Goal: Book appointment/travel/reservation

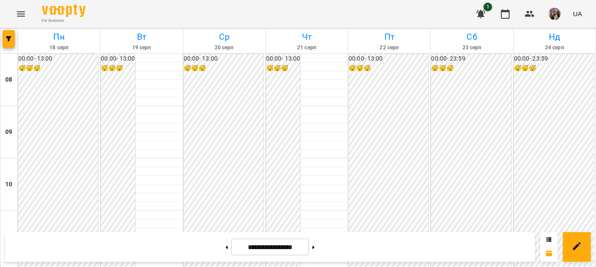
scroll to position [262, 0]
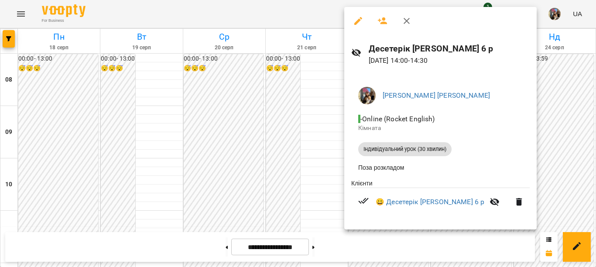
click at [328, 118] on div at bounding box center [298, 133] width 596 height 267
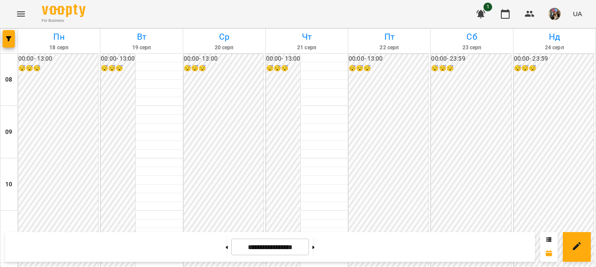
scroll to position [262, 0]
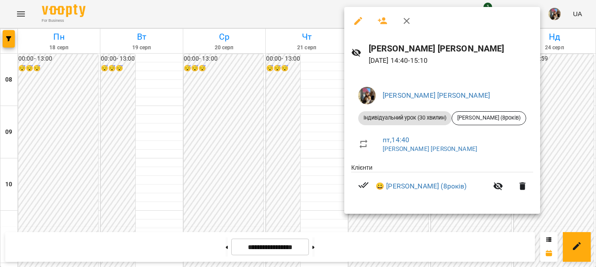
click at [315, 124] on div at bounding box center [298, 133] width 596 height 267
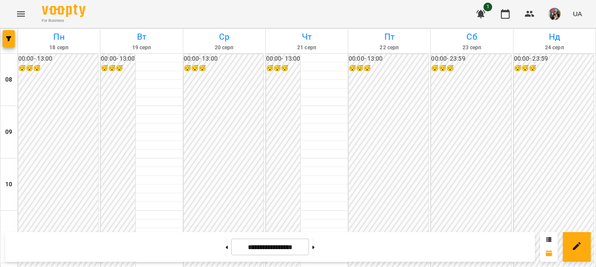
scroll to position [305, 0]
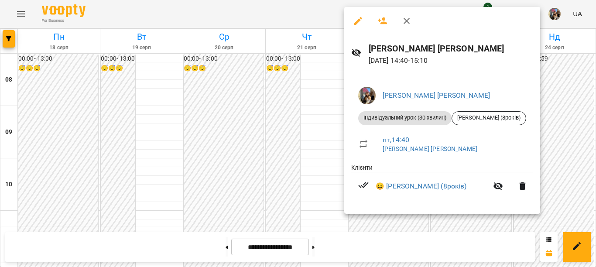
click at [301, 79] on div at bounding box center [298, 133] width 596 height 267
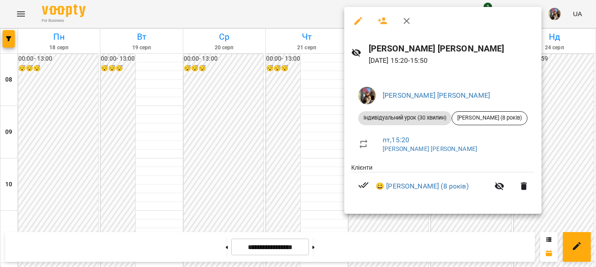
click at [304, 80] on div at bounding box center [298, 133] width 596 height 267
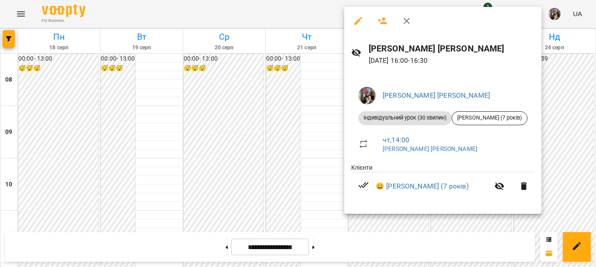
click at [421, 214] on div "Ксьоншкевич Анастасія Олександрівна Індивідуальний урок (30 хвилин) Михайло Рог…" at bounding box center [442, 143] width 197 height 141
click at [406, 22] on icon "button" at bounding box center [406, 21] width 10 height 10
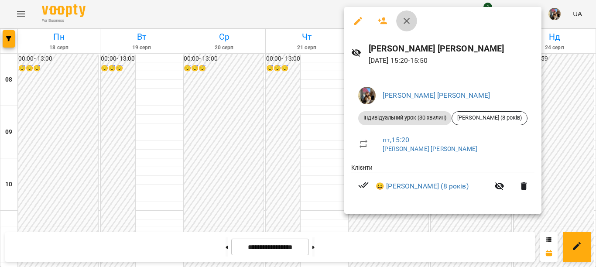
click at [405, 22] on icon "button" at bounding box center [406, 21] width 10 height 10
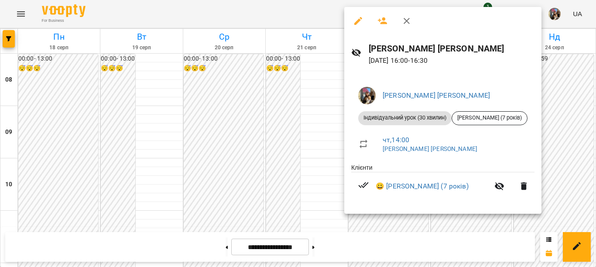
click at [426, 226] on div at bounding box center [298, 133] width 596 height 267
